Goal: Task Accomplishment & Management: Manage account settings

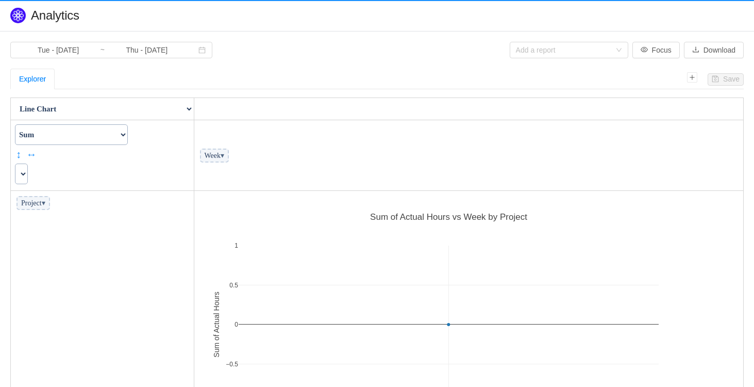
scroll to position [250, 543]
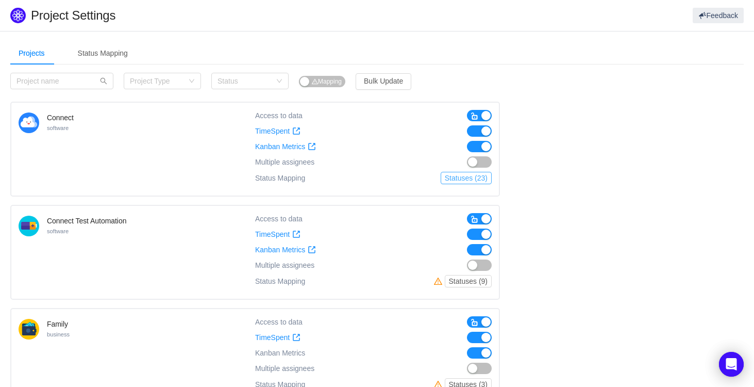
click at [472, 180] on button "Statuses (23)" at bounding box center [466, 178] width 51 height 12
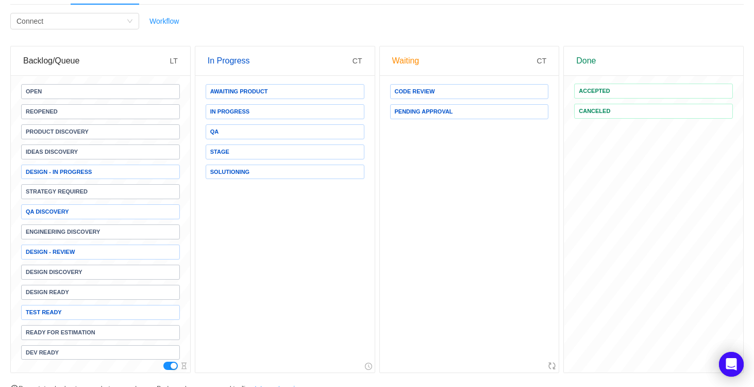
scroll to position [59, 0]
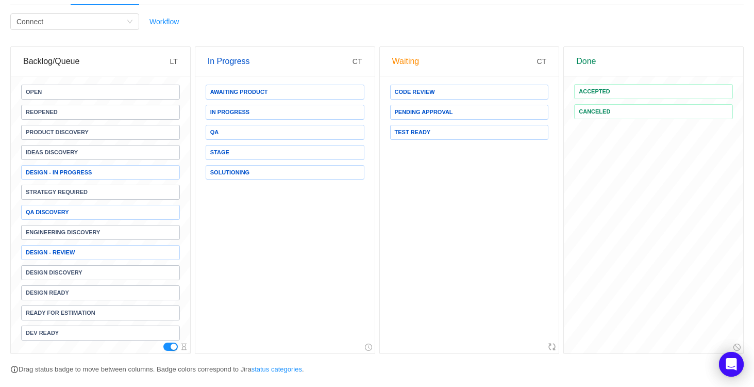
click at [77, 336] on span "Dev Ready" at bounding box center [100, 332] width 159 height 15
click at [411, 64] on div "Waiting" at bounding box center [464, 61] width 145 height 29
click at [544, 62] on span "CT" at bounding box center [542, 61] width 10 height 8
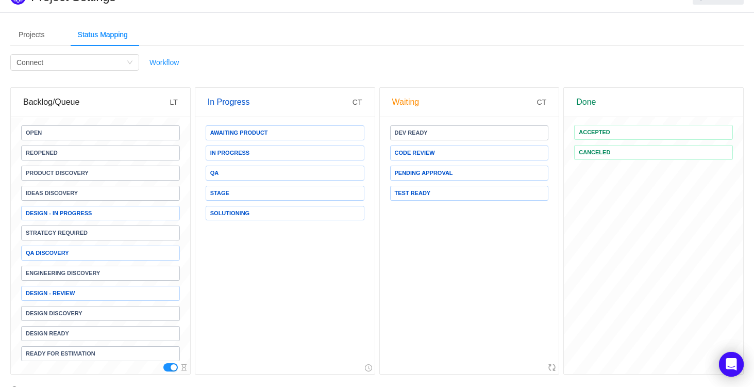
scroll to position [18, 0]
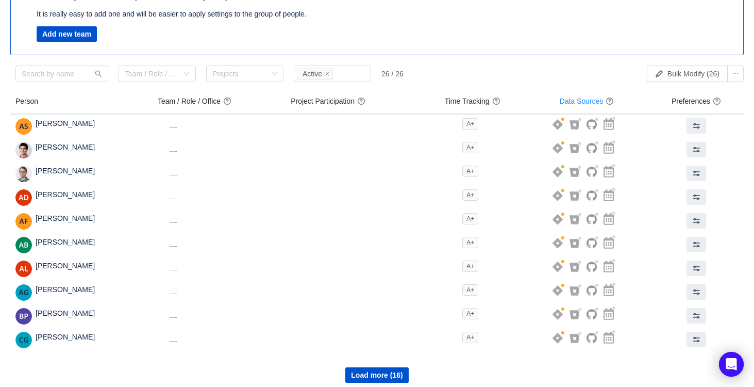
scroll to position [100, 0]
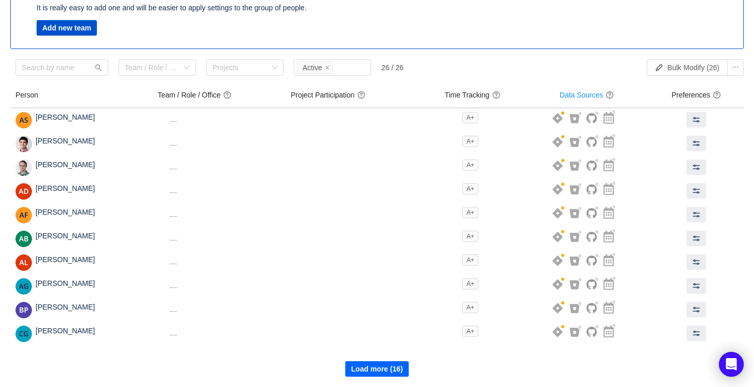
click at [382, 367] on button "Load more (16)" at bounding box center [376, 368] width 63 height 15
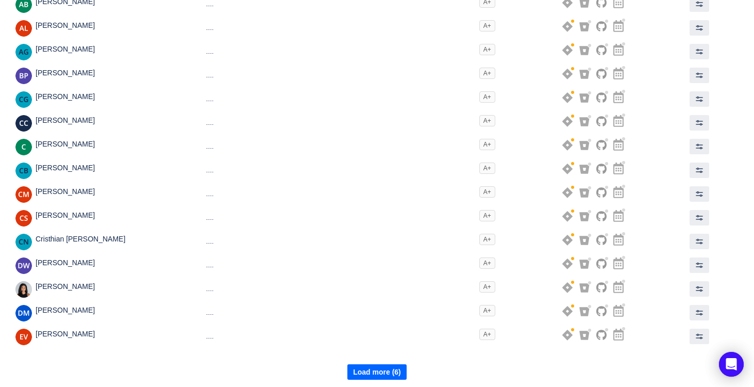
scroll to position [337, 0]
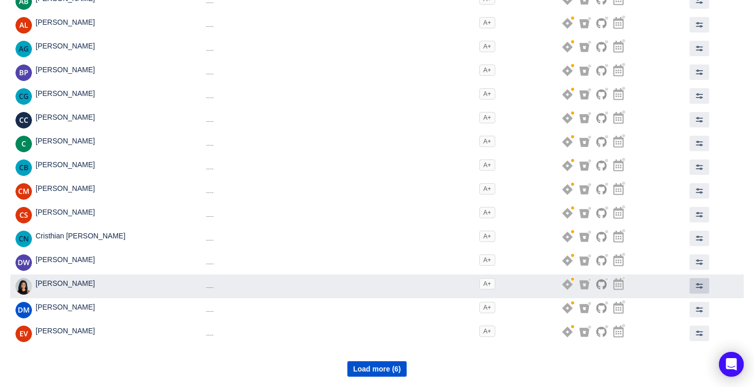
click at [700, 287] on span at bounding box center [699, 285] width 8 height 8
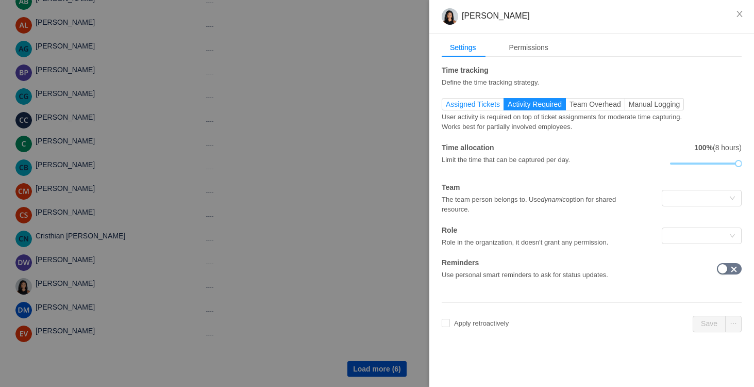
click at [493, 103] on span "Assigned Tickets" at bounding box center [473, 104] width 54 height 8
click at [446, 107] on input "Assigned Tickets" at bounding box center [446, 107] width 0 height 0
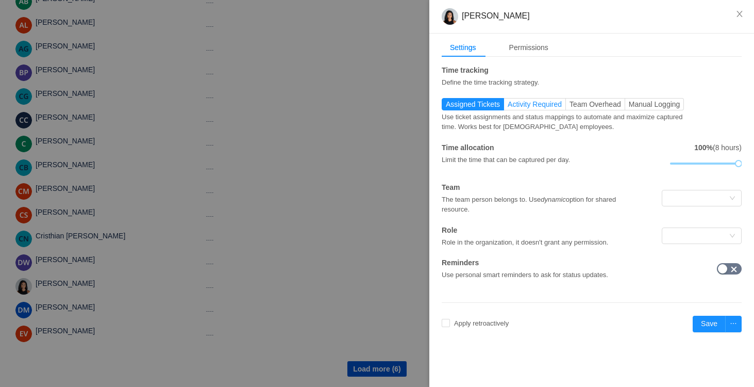
click at [555, 102] on span "Activity Required" at bounding box center [535, 104] width 54 height 8
click at [508, 107] on input "Activity Required" at bounding box center [508, 107] width 0 height 0
click at [472, 103] on span "Assigned Tickets" at bounding box center [473, 104] width 54 height 8
click at [446, 107] on input "Assigned Tickets" at bounding box center [446, 107] width 0 height 0
click at [539, 104] on span "Activity Required" at bounding box center [535, 104] width 54 height 8
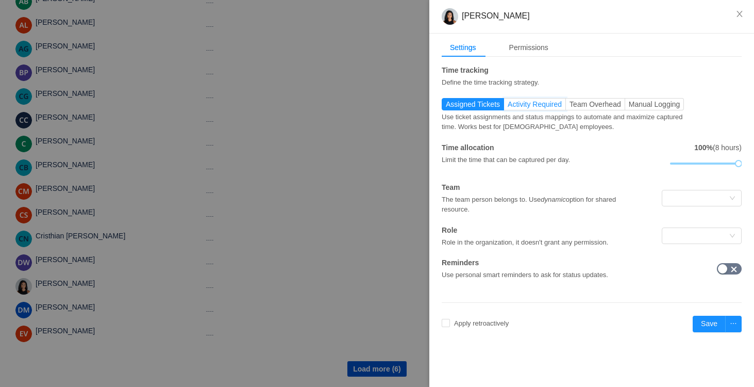
click at [508, 107] on input "Activity Required" at bounding box center [508, 107] width 0 height 0
click at [584, 107] on span "Team Overhead" at bounding box center [596, 104] width 52 height 8
click at [570, 107] on input "Team Overhead" at bounding box center [570, 107] width 0 height 0
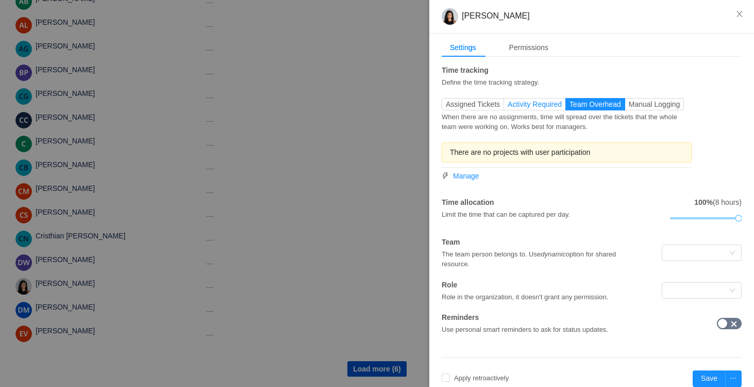
click at [558, 100] on span "Activity Required" at bounding box center [535, 104] width 54 height 8
click at [508, 107] on input "Activity Required" at bounding box center [508, 107] width 0 height 0
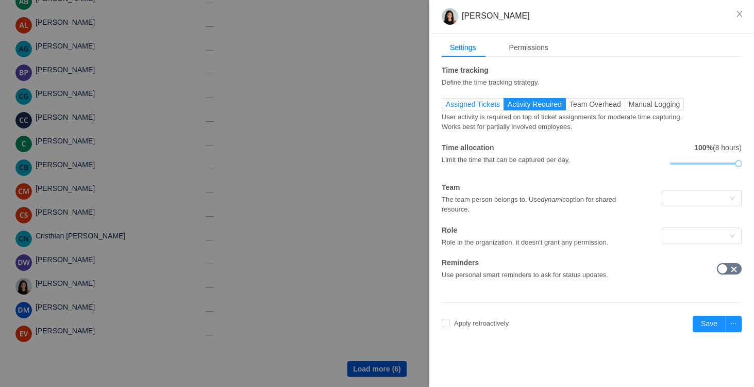
click at [489, 104] on span "Assigned Tickets" at bounding box center [473, 104] width 54 height 8
click at [446, 107] on input "Assigned Tickets" at bounding box center [446, 107] width 0 height 0
click at [686, 192] on div at bounding box center [698, 197] width 61 height 15
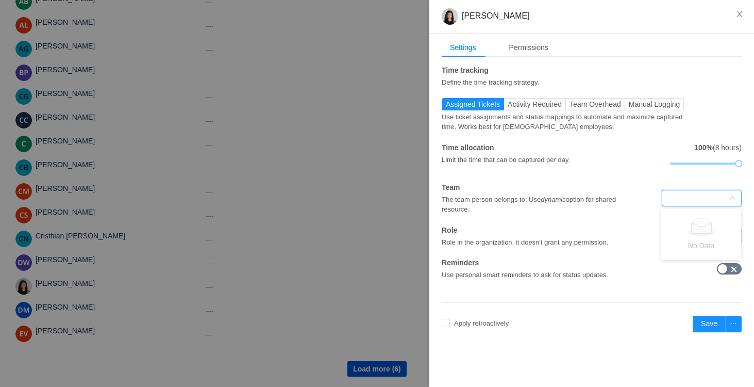
click at [634, 177] on div "Time tracking Define the time tracking strategy. Assigned Tickets Activity Requ…" at bounding box center [592, 172] width 300 height 215
click at [667, 231] on div at bounding box center [702, 235] width 80 height 16
click at [597, 209] on div "The team person belongs to. Use dynamic option for shared resource." at bounding box center [542, 204] width 200 height 22
click at [545, 50] on div "Permissions" at bounding box center [529, 47] width 56 height 19
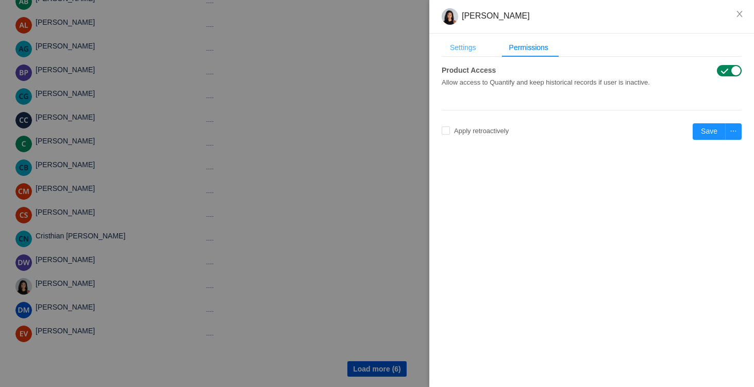
click at [477, 49] on div "Settings" at bounding box center [463, 47] width 43 height 19
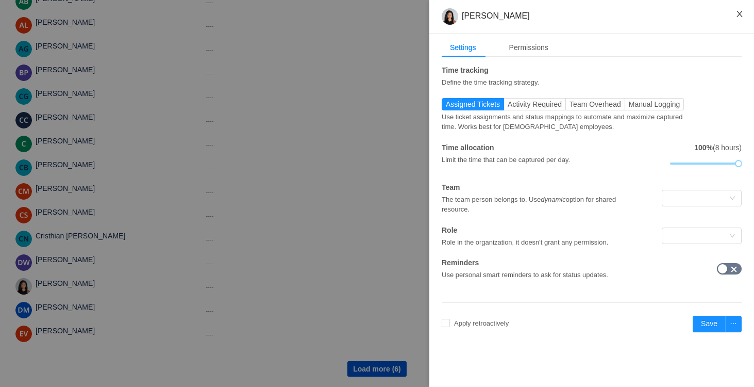
click at [740, 13] on icon "icon: close" at bounding box center [740, 14] width 6 height 6
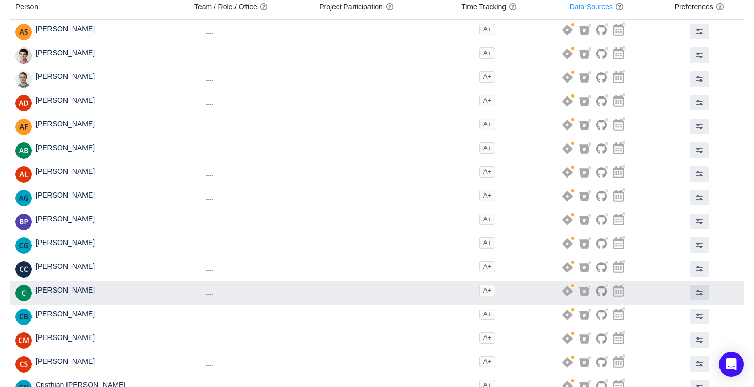
scroll to position [0, 0]
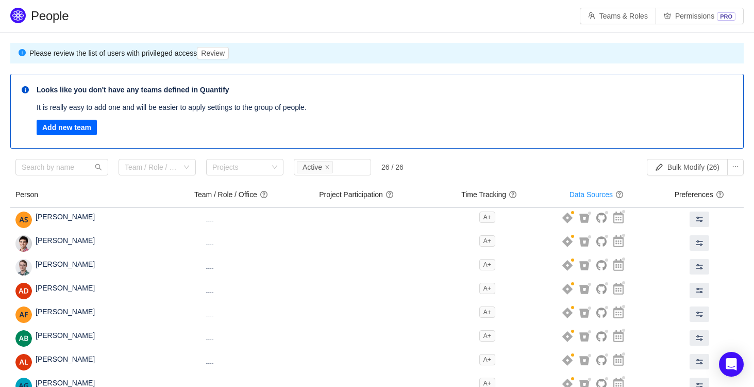
click at [67, 131] on button "Add new team" at bounding box center [67, 127] width 60 height 15
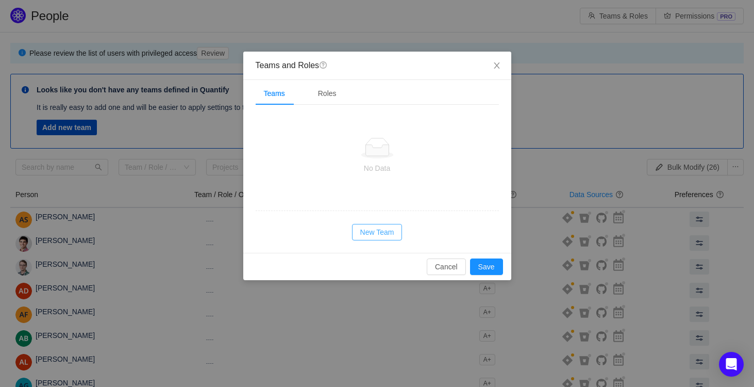
click at [380, 233] on button "New Team" at bounding box center [377, 232] width 51 height 16
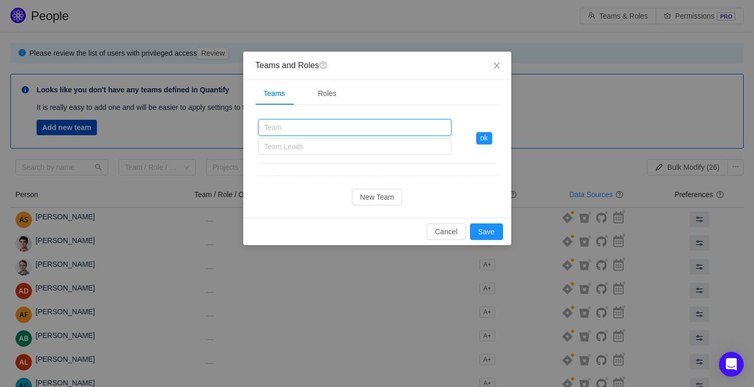
click at [283, 127] on input "text" at bounding box center [354, 127] width 193 height 16
type input "Product"
click at [295, 156] on div "Product Product Team Leads" at bounding box center [354, 138] width 193 height 38
click at [283, 145] on div "Team Leads" at bounding box center [352, 146] width 176 height 10
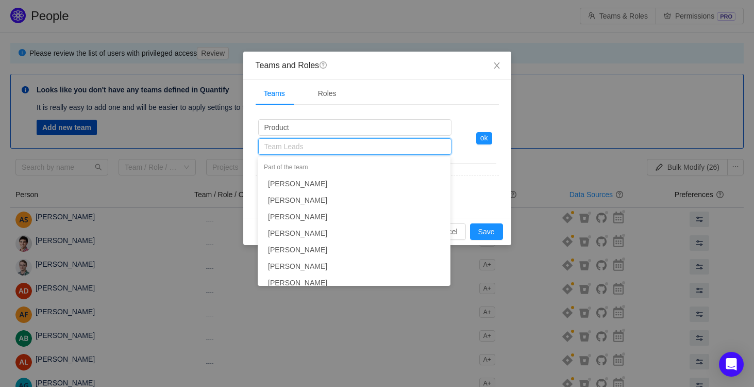
click at [487, 173] on div "Product Product Team Leads ok New Team" at bounding box center [377, 159] width 243 height 92
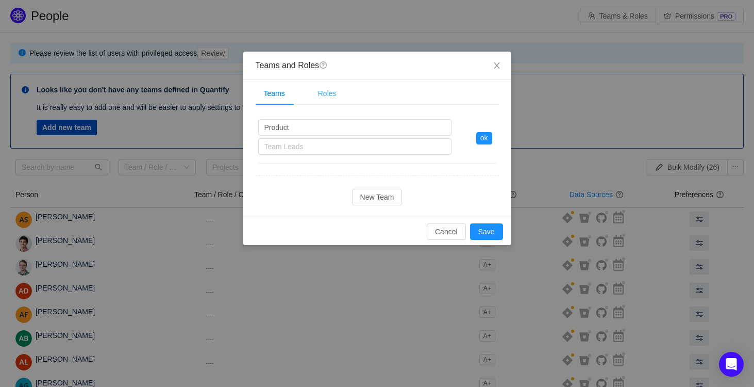
click at [322, 103] on div "Roles" at bounding box center [327, 93] width 35 height 23
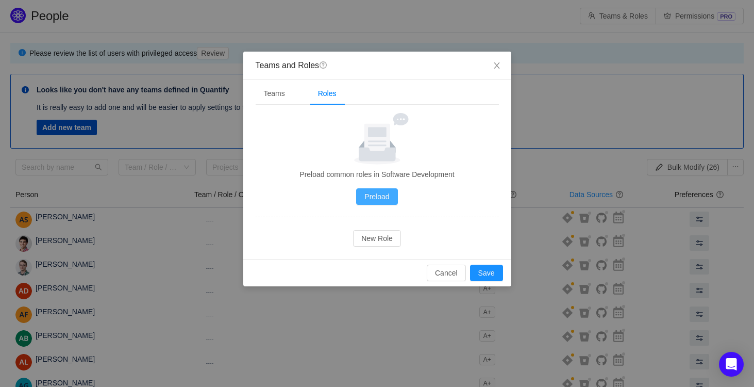
click at [386, 202] on button "Preload" at bounding box center [376, 196] width 41 height 16
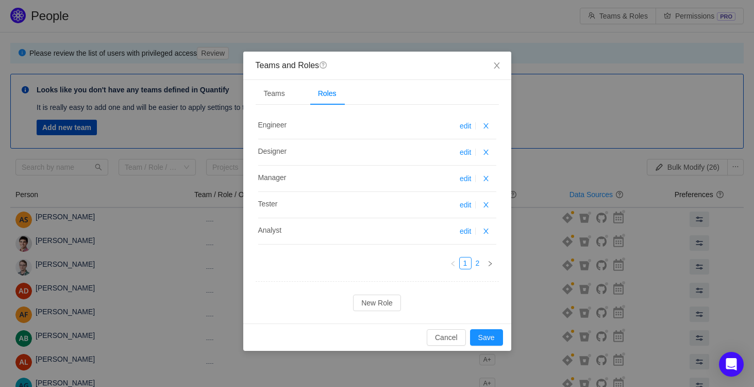
click at [476, 264] on link "2" at bounding box center [477, 262] width 11 height 11
click at [463, 263] on link "1" at bounding box center [465, 262] width 11 height 11
click at [489, 125] on button "button" at bounding box center [486, 126] width 12 height 12
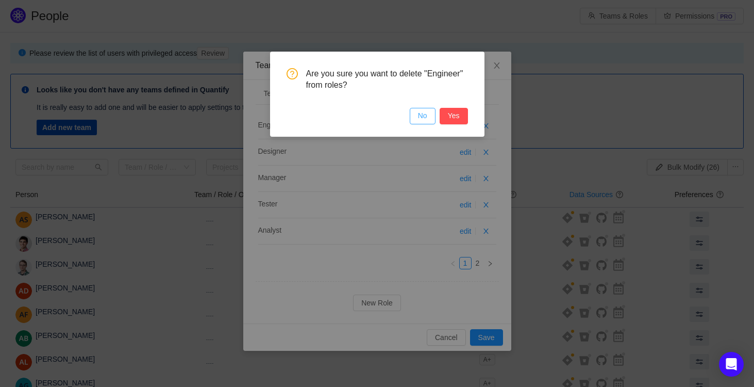
click at [414, 114] on button "No" at bounding box center [423, 116] width 26 height 16
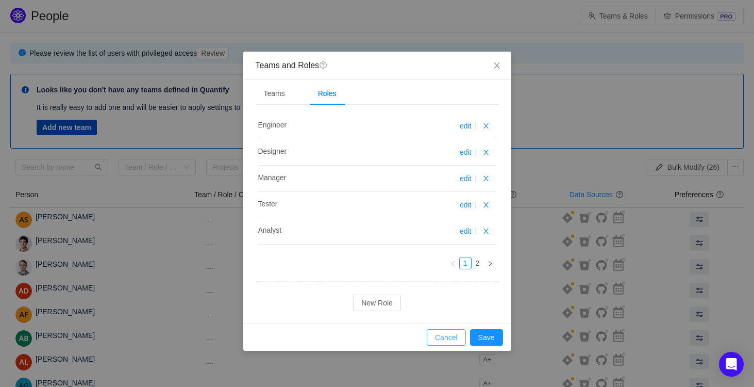
click at [443, 344] on button "Cancel" at bounding box center [446, 337] width 39 height 16
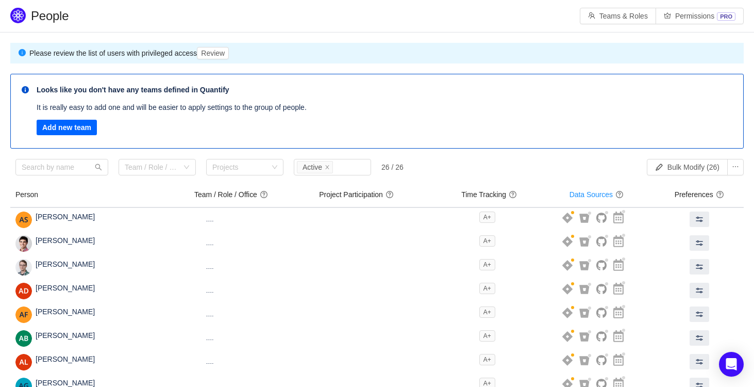
click at [81, 131] on button "Add new team" at bounding box center [67, 127] width 60 height 15
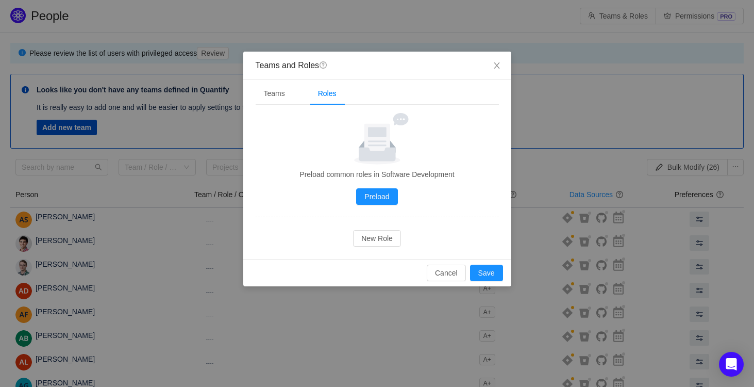
click at [383, 205] on div "Preload common roles in Software Development Preload No Data New Role" at bounding box center [377, 179] width 243 height 133
click at [283, 98] on div "Teams" at bounding box center [275, 93] width 38 height 23
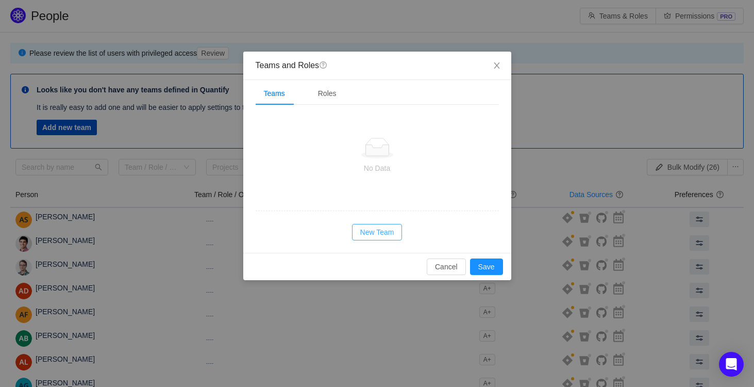
click at [389, 231] on button "New Team" at bounding box center [377, 232] width 51 height 16
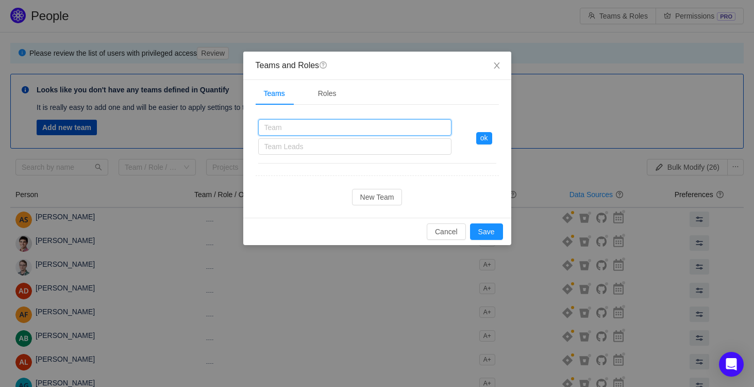
click at [337, 129] on input "text" at bounding box center [354, 127] width 193 height 16
type input "Product"
click at [484, 227] on button "Save" at bounding box center [486, 231] width 33 height 16
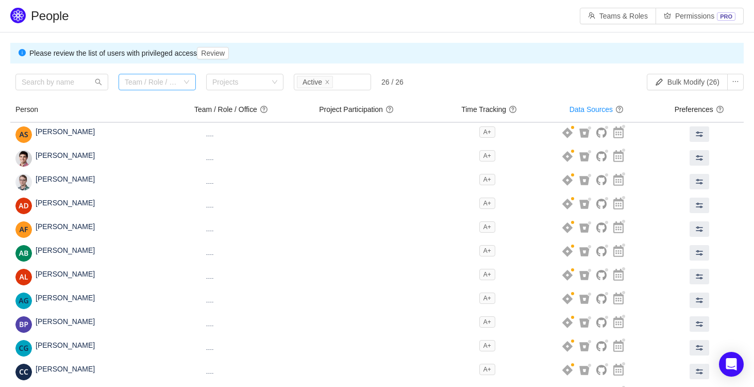
click at [171, 79] on div "Team / Role / Office" at bounding box center [152, 82] width 54 height 10
click at [143, 125] on li "Product" at bounding box center [157, 119] width 77 height 16
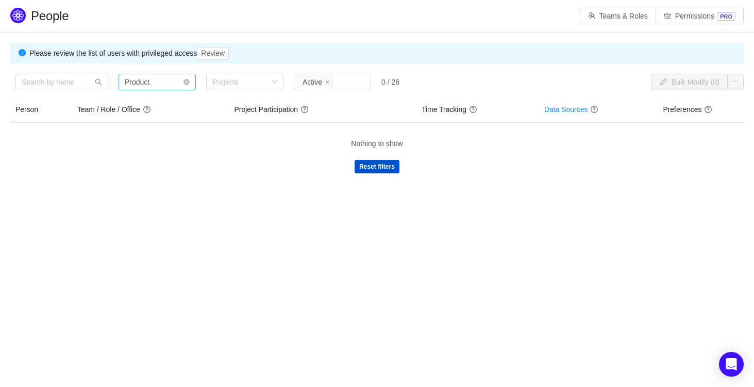
click at [165, 86] on div "Team / Role / Office Product" at bounding box center [154, 81] width 58 height 15
click at [150, 98] on div "Team" at bounding box center [157, 102] width 77 height 16
click at [172, 139] on li "Undefined" at bounding box center [157, 135] width 77 height 16
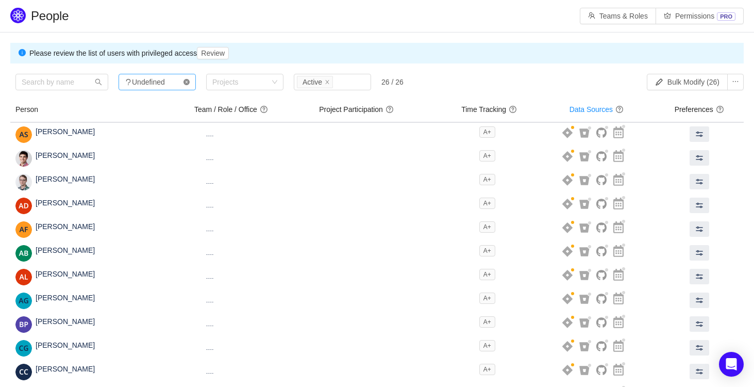
click at [183, 81] on icon "icon: close-circle" at bounding box center [186, 82] width 6 height 6
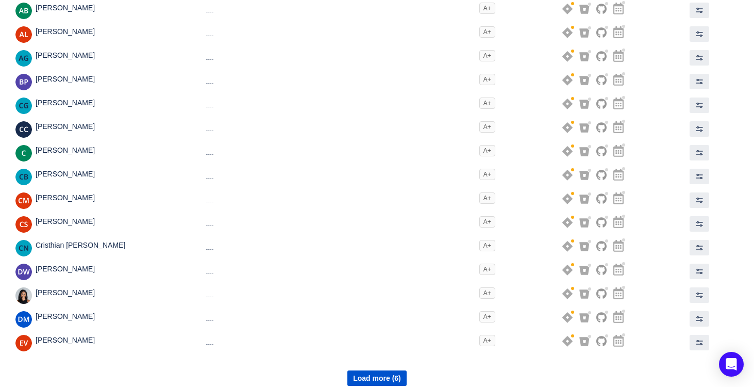
scroll to position [252, 0]
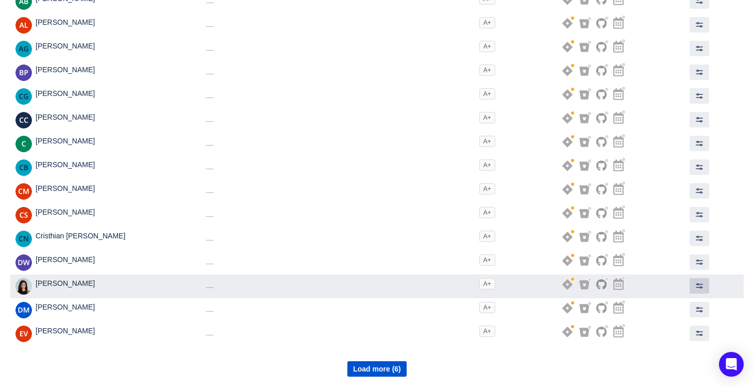
click at [703, 285] on span at bounding box center [699, 285] width 8 height 8
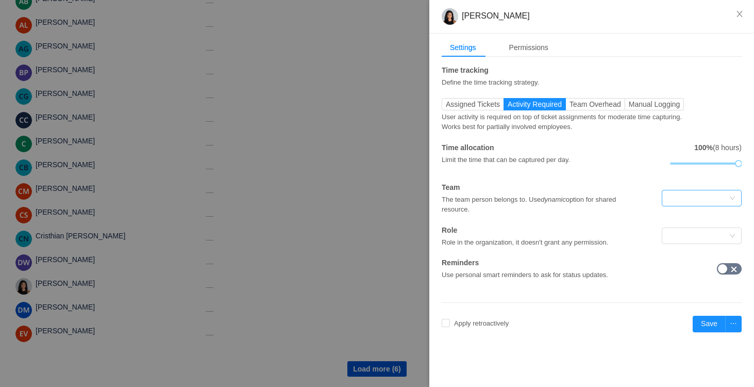
click at [720, 195] on div at bounding box center [698, 197] width 61 height 15
click at [697, 219] on li "Product" at bounding box center [701, 219] width 80 height 16
click at [676, 235] on div at bounding box center [698, 235] width 61 height 15
click at [608, 238] on div "Role in the organization, it doesn't grant any permission." at bounding box center [542, 242] width 200 height 12
click at [716, 320] on button "Save" at bounding box center [709, 323] width 33 height 16
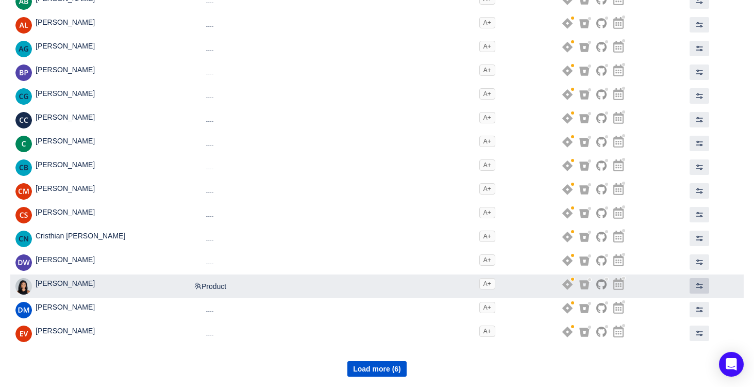
click at [703, 287] on span at bounding box center [699, 285] width 8 height 8
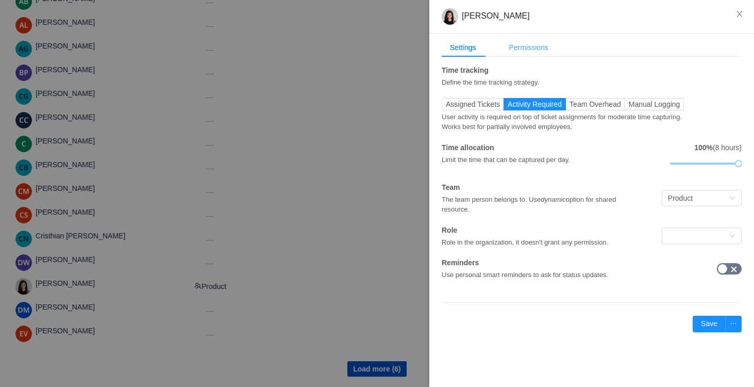
click at [522, 53] on div "Permissions" at bounding box center [529, 47] width 56 height 19
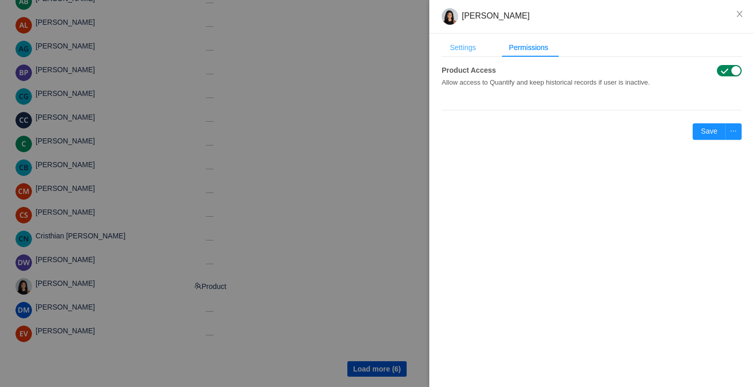
click at [479, 54] on div "Settings" at bounding box center [463, 47] width 43 height 19
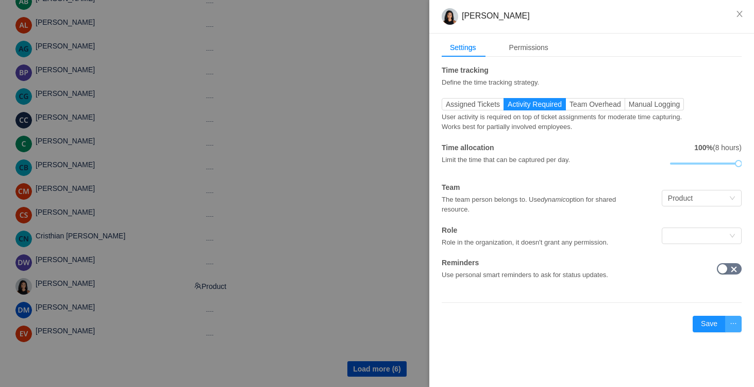
click at [741, 320] on button "button" at bounding box center [733, 323] width 16 height 16
click at [710, 324] on button "Save" at bounding box center [709, 323] width 33 height 16
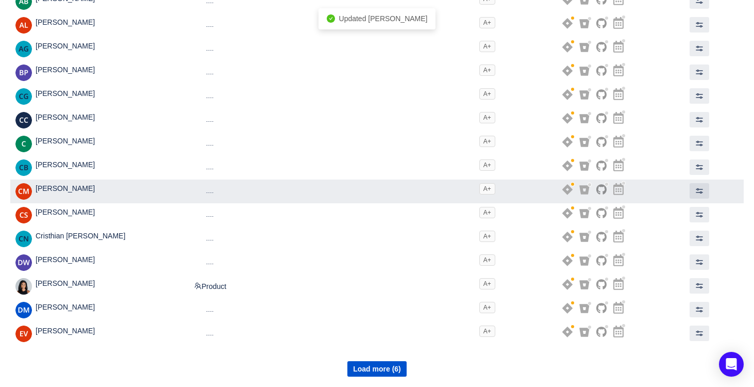
scroll to position [0, 0]
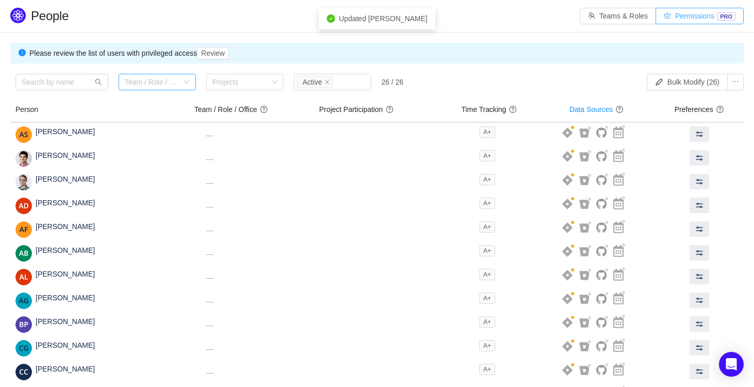
click at [683, 19] on button "Permissions PRO" at bounding box center [700, 16] width 88 height 16
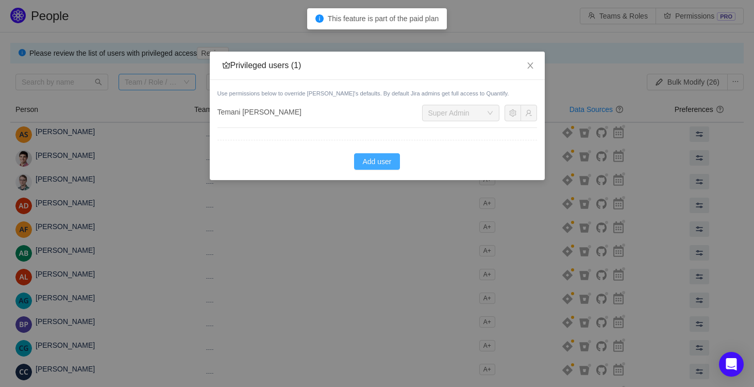
click at [375, 166] on button "Add user" at bounding box center [376, 161] width 45 height 16
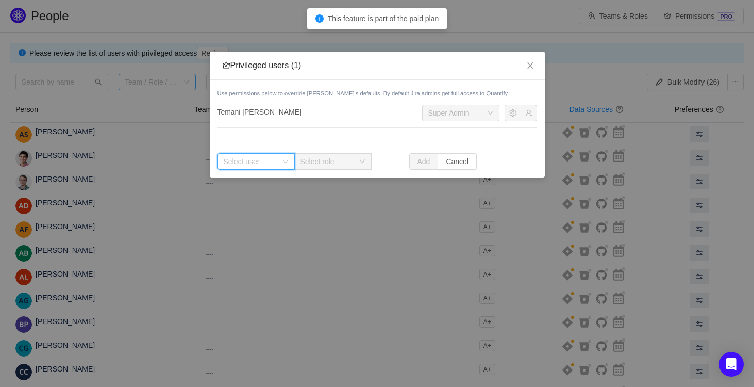
click at [282, 156] on div "Select user" at bounding box center [256, 161] width 77 height 16
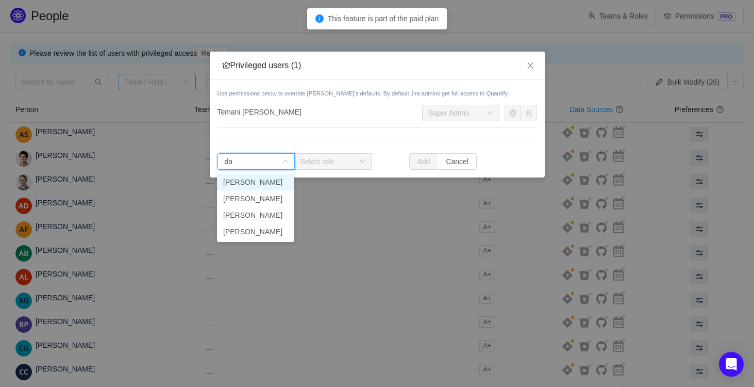
type input "dan"
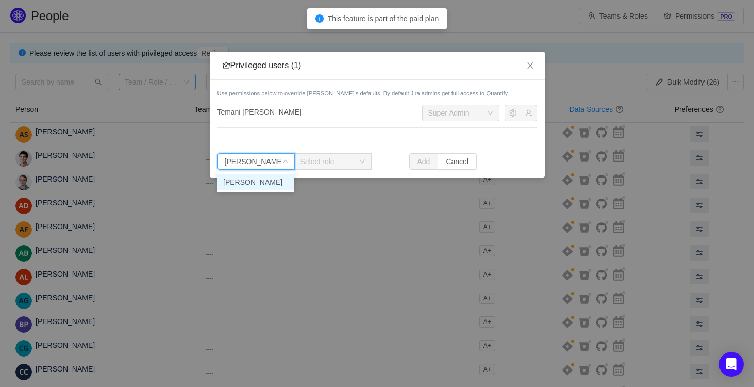
click at [249, 184] on li "Danielle Edwards" at bounding box center [255, 182] width 77 height 16
click at [335, 159] on div "Select role" at bounding box center [329, 161] width 54 height 10
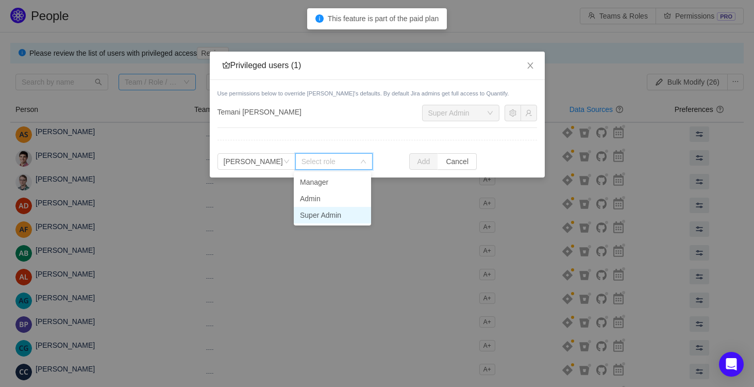
click at [329, 213] on li "Super Admin" at bounding box center [332, 215] width 77 height 16
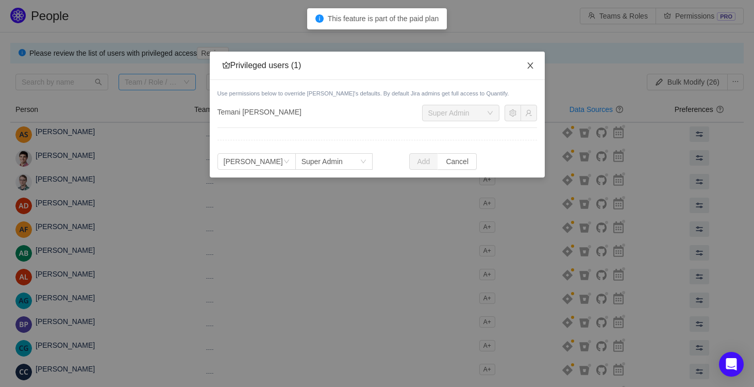
click at [530, 68] on icon "icon: close" at bounding box center [530, 65] width 8 height 8
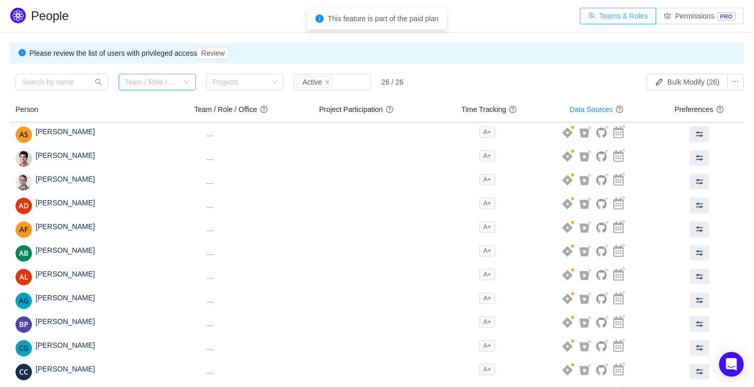
click at [610, 12] on button "Teams & Roles" at bounding box center [618, 16] width 76 height 16
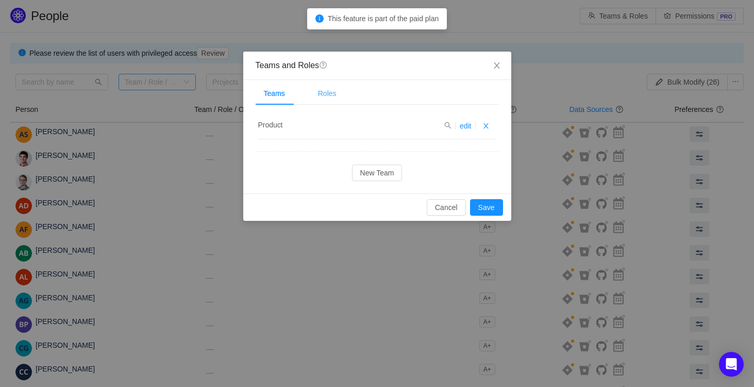
click at [325, 97] on div "Roles" at bounding box center [327, 93] width 35 height 23
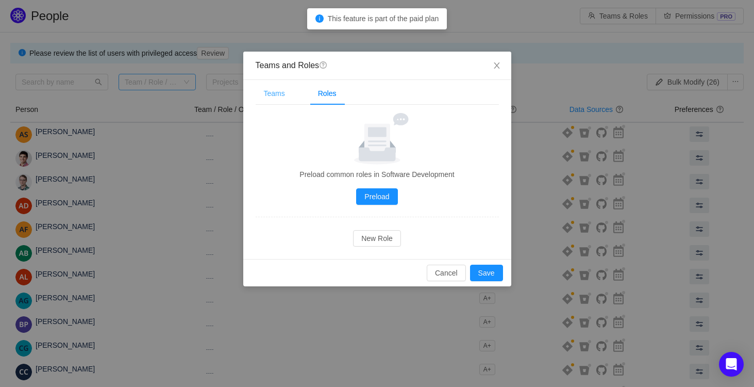
click at [272, 94] on div "Teams" at bounding box center [275, 93] width 38 height 23
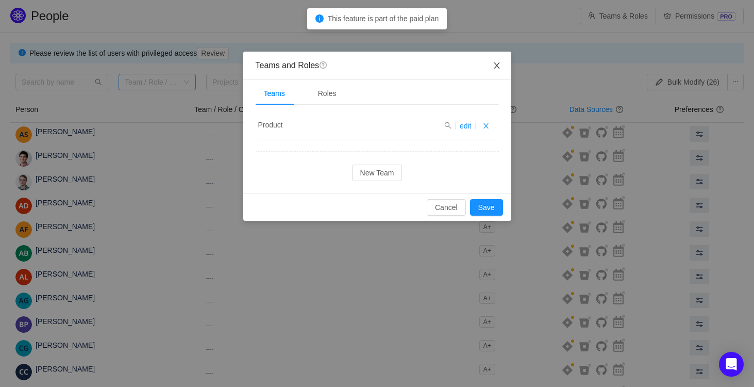
click at [500, 66] on icon "icon: close" at bounding box center [497, 65] width 8 height 8
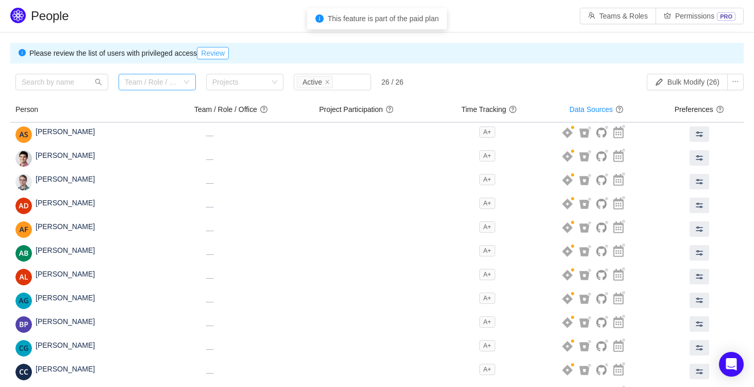
click at [222, 52] on button "Review" at bounding box center [213, 53] width 32 height 12
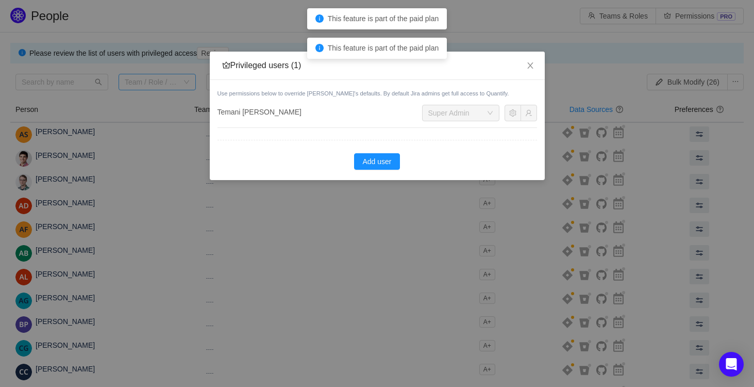
click at [468, 119] on div "Super Admin" at bounding box center [448, 112] width 41 height 15
click at [527, 66] on icon "icon: close" at bounding box center [530, 65] width 8 height 8
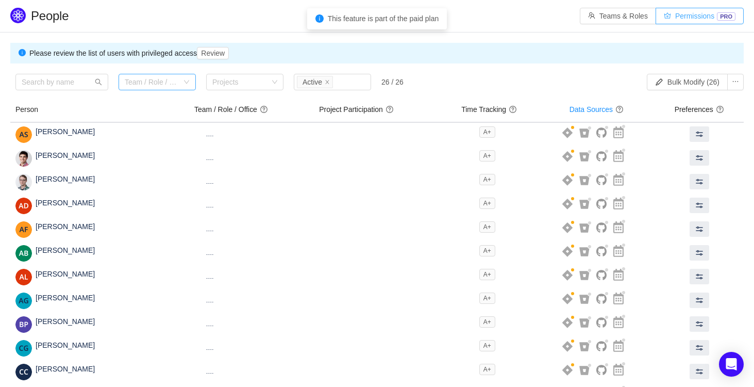
click at [719, 15] on button "Permissions PRO" at bounding box center [700, 16] width 88 height 16
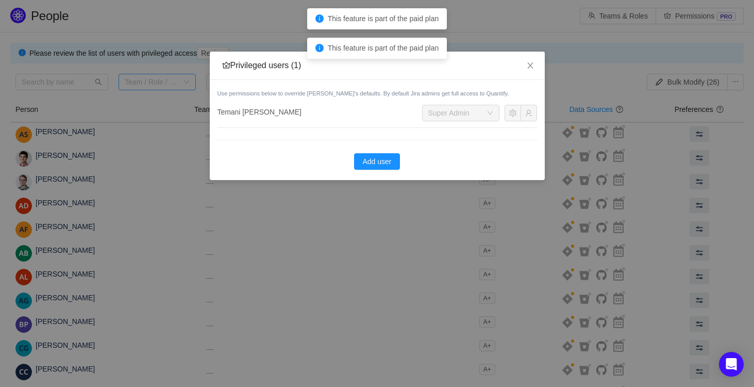
click at [282, 71] on div "Privileged users (1)" at bounding box center [377, 65] width 310 height 11
click at [527, 70] on icon "icon: close" at bounding box center [530, 65] width 8 height 8
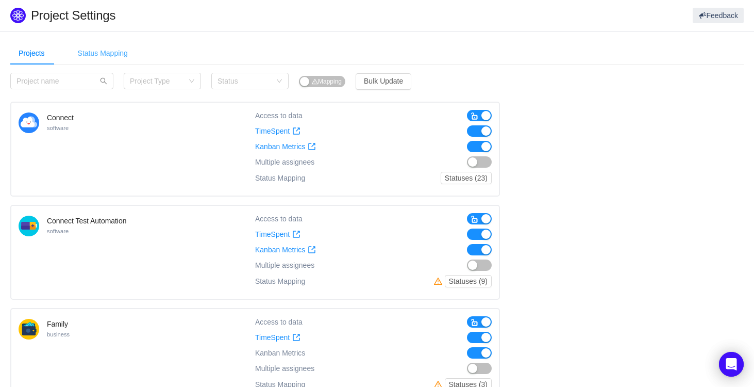
click at [94, 57] on div "Status Mapping" at bounding box center [103, 53] width 66 height 23
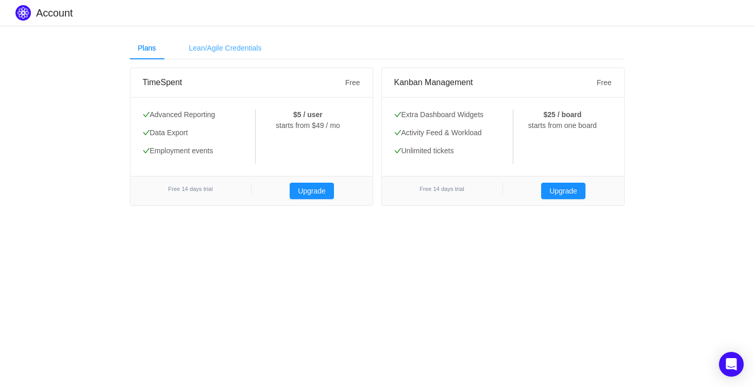
click at [268, 56] on div "Lean/Agile Credentials" at bounding box center [225, 48] width 89 height 23
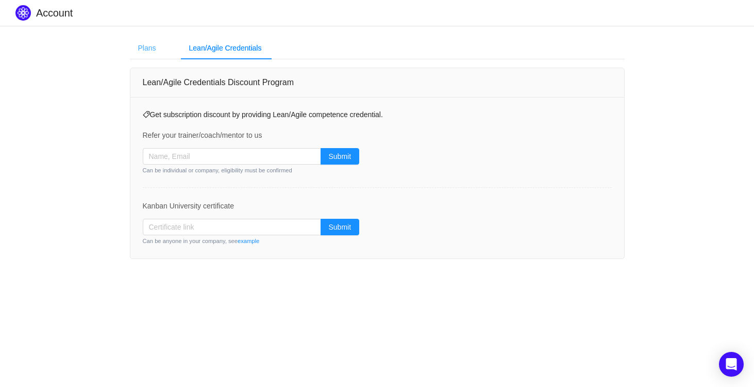
click at [136, 54] on div "Plans" at bounding box center [147, 48] width 35 height 23
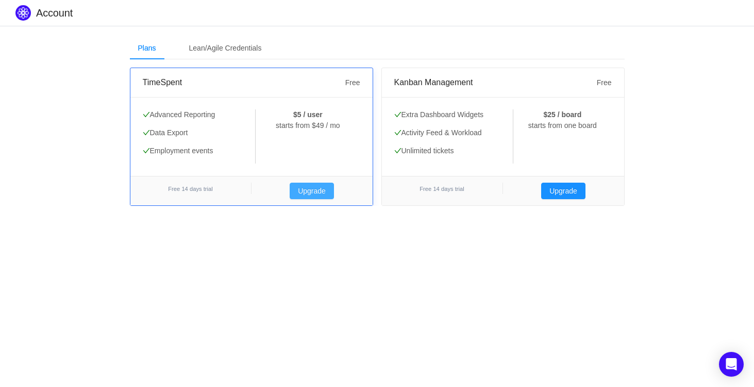
click at [303, 189] on button "Upgrade" at bounding box center [312, 190] width 44 height 16
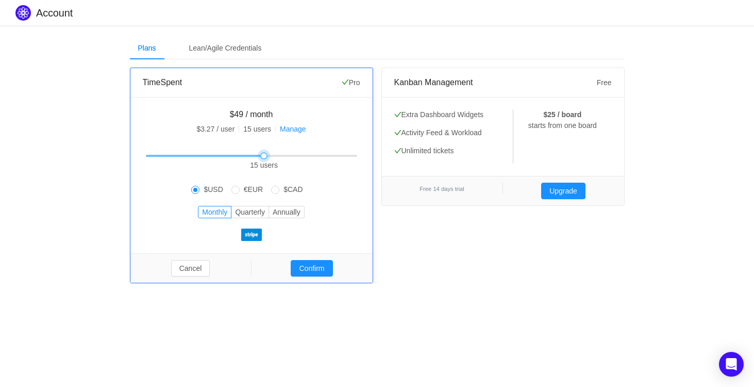
click at [261, 158] on div at bounding box center [263, 155] width 7 height 7
click at [210, 266] on span "Cancel" at bounding box center [190, 268] width 121 height 16
click at [175, 272] on button "Cancel" at bounding box center [190, 268] width 39 height 16
